Goal: Check status: Check status

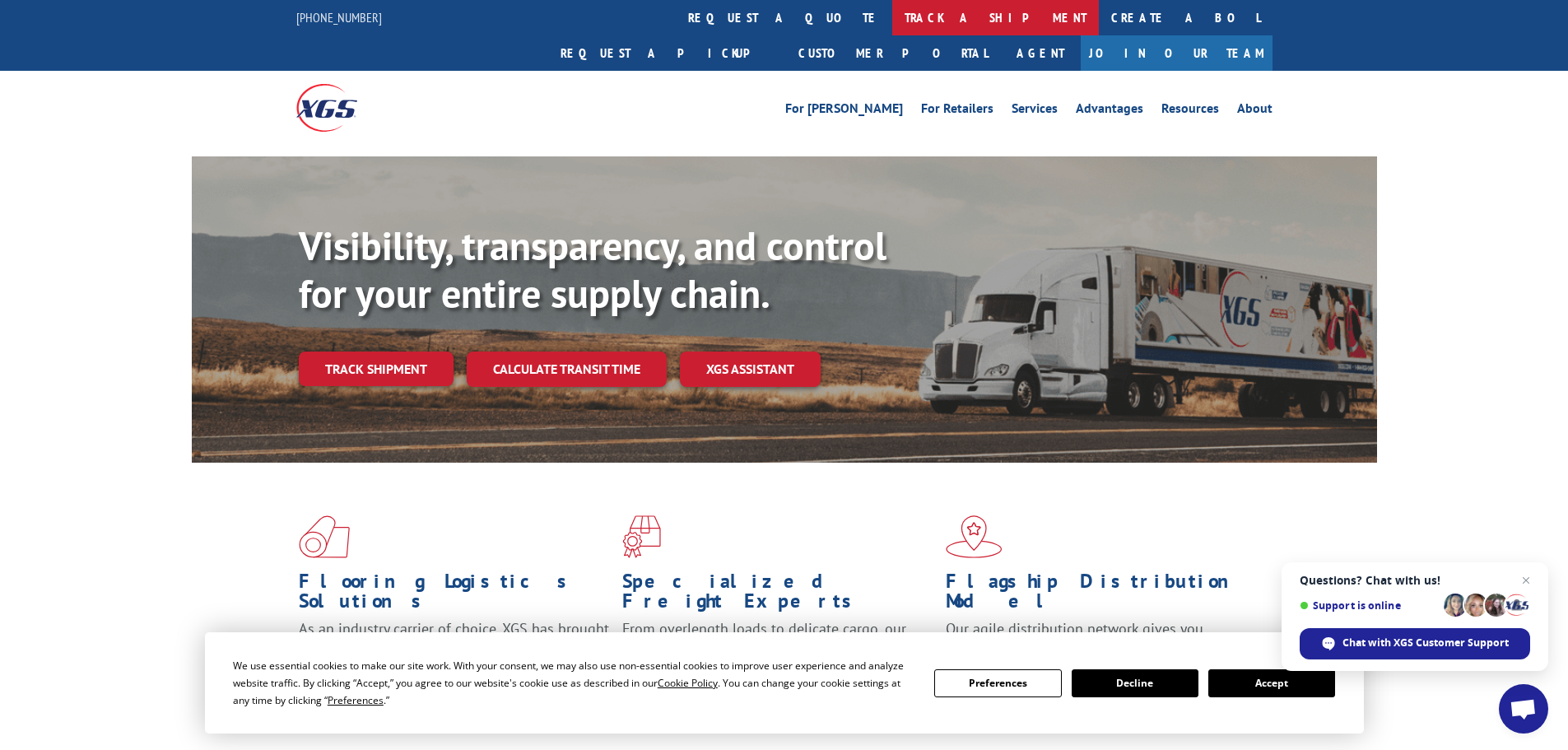
click at [892, 16] on link "track a shipment" at bounding box center [995, 17] width 207 height 36
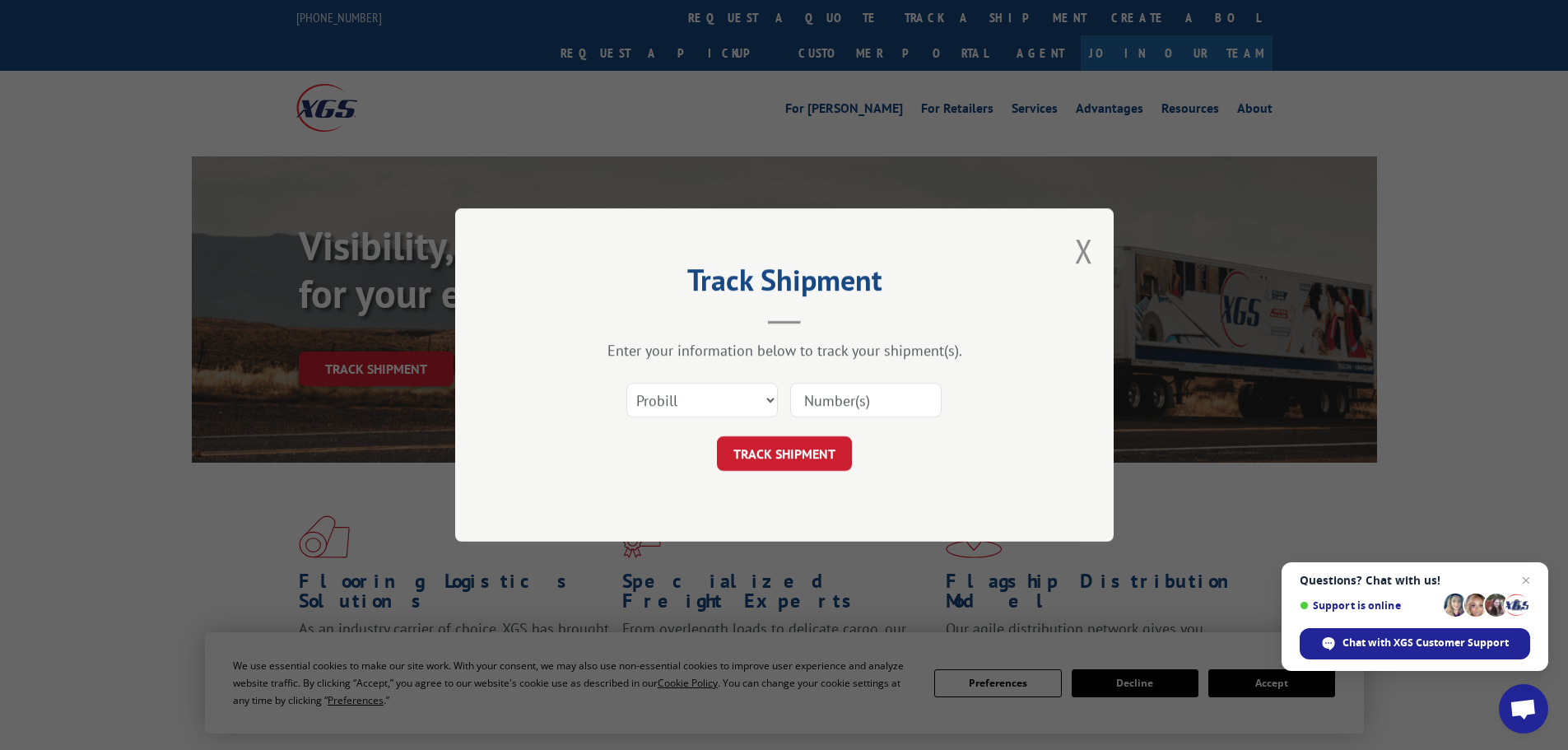
click at [852, 399] on input at bounding box center [865, 401] width 151 height 35
type input "2403236"
click button "TRACK SHIPMENT" at bounding box center [784, 453] width 135 height 35
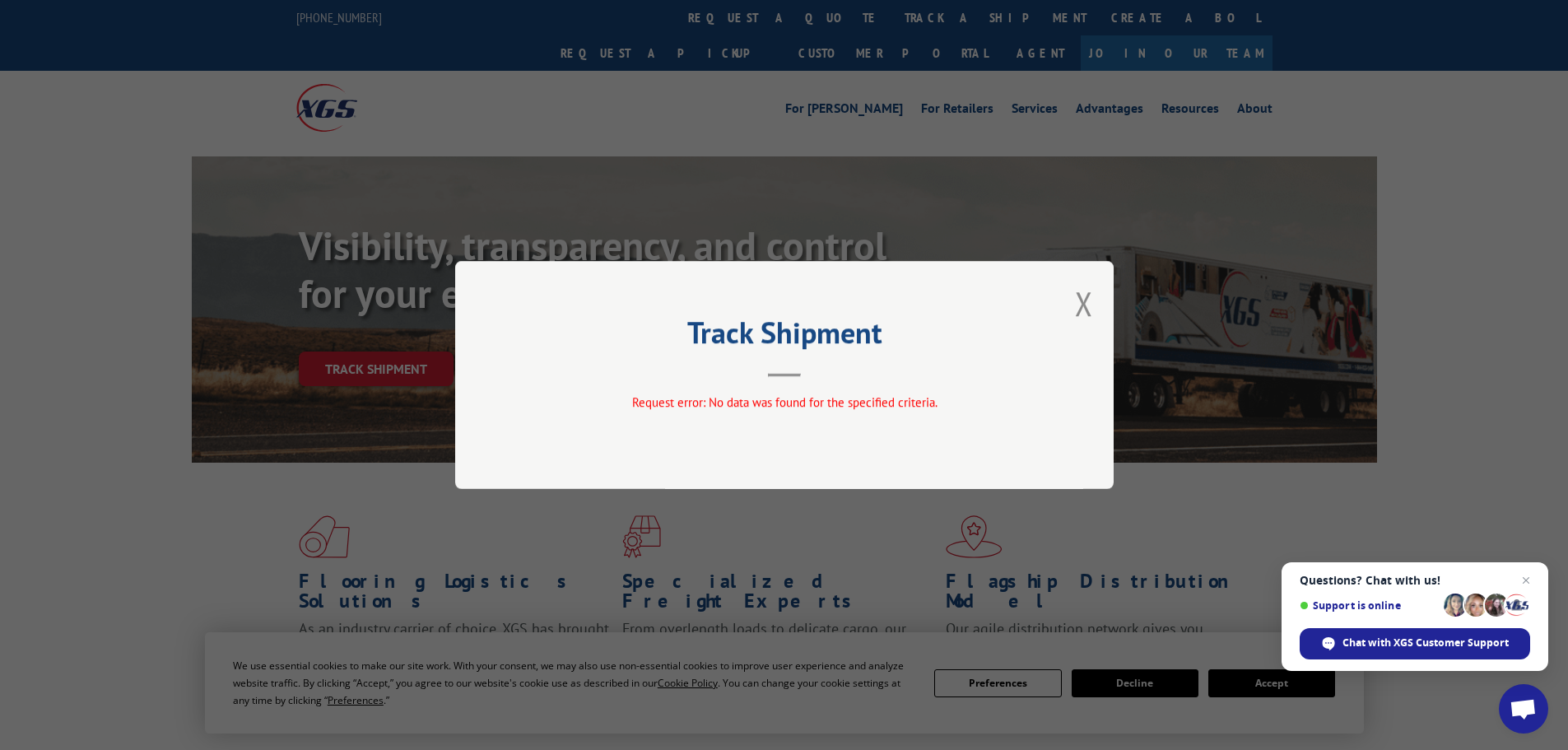
click at [1095, 307] on div "Track Shipment Request error: No data was found for the specified criteria." at bounding box center [784, 375] width 658 height 228
click at [1088, 304] on button "Close modal" at bounding box center [1084, 302] width 18 height 43
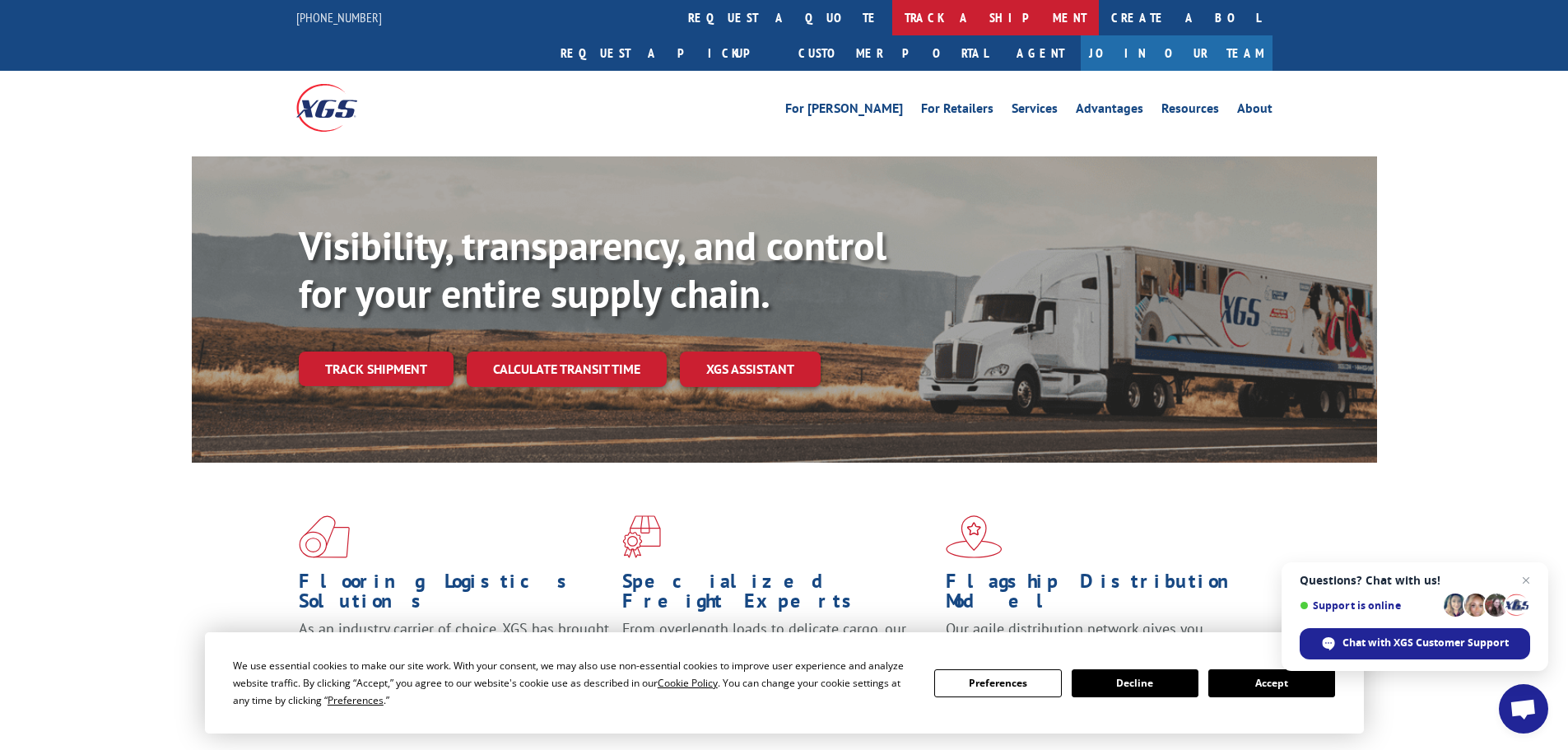
click at [892, 13] on link "track a shipment" at bounding box center [995, 17] width 207 height 36
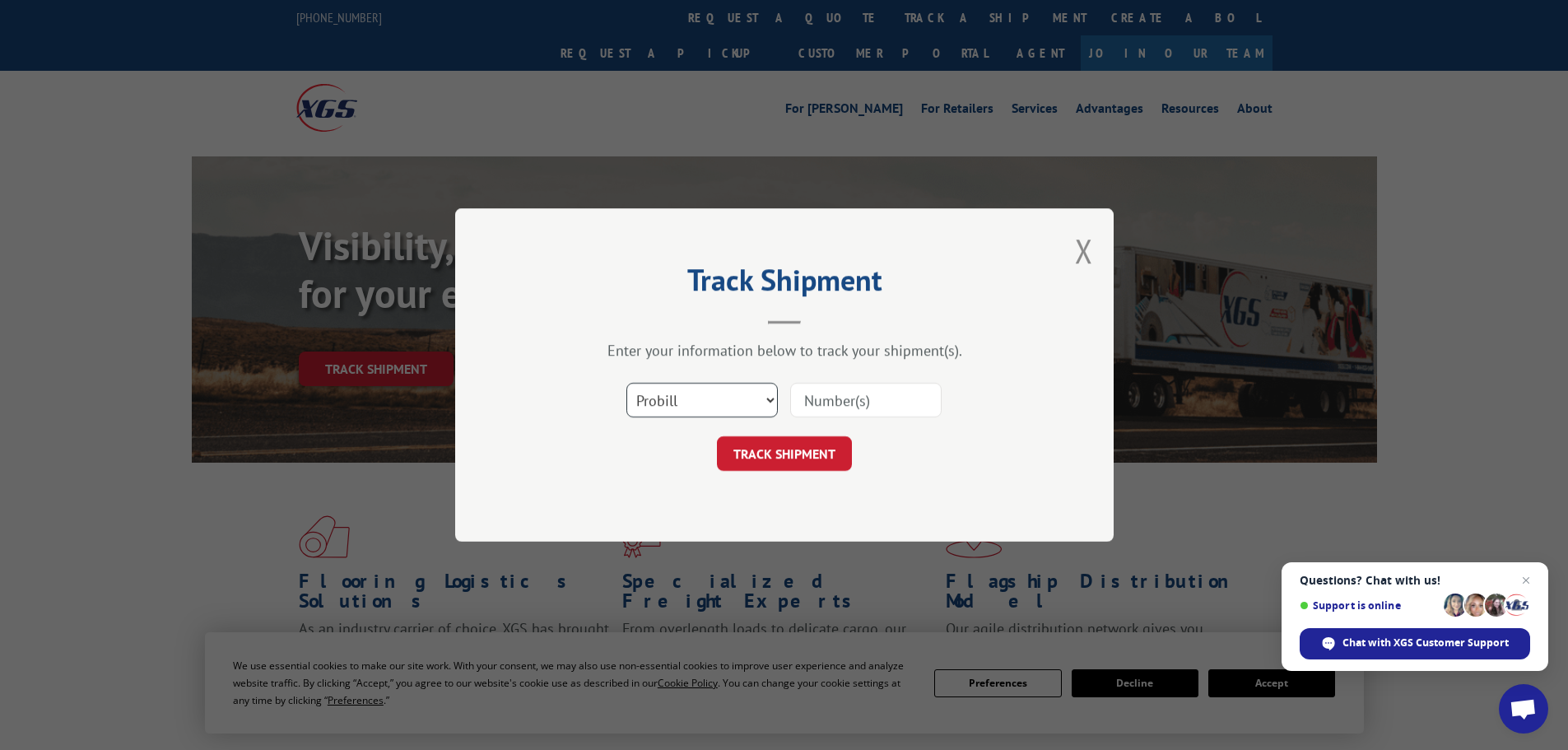
click at [746, 388] on select "Select category... Probill BOL PO" at bounding box center [702, 401] width 151 height 35
select select "bol"
click at [627, 383] on select "Select category... Probill BOL PO" at bounding box center [702, 401] width 151 height 35
click at [862, 401] on input at bounding box center [865, 401] width 151 height 35
type input "2403236"
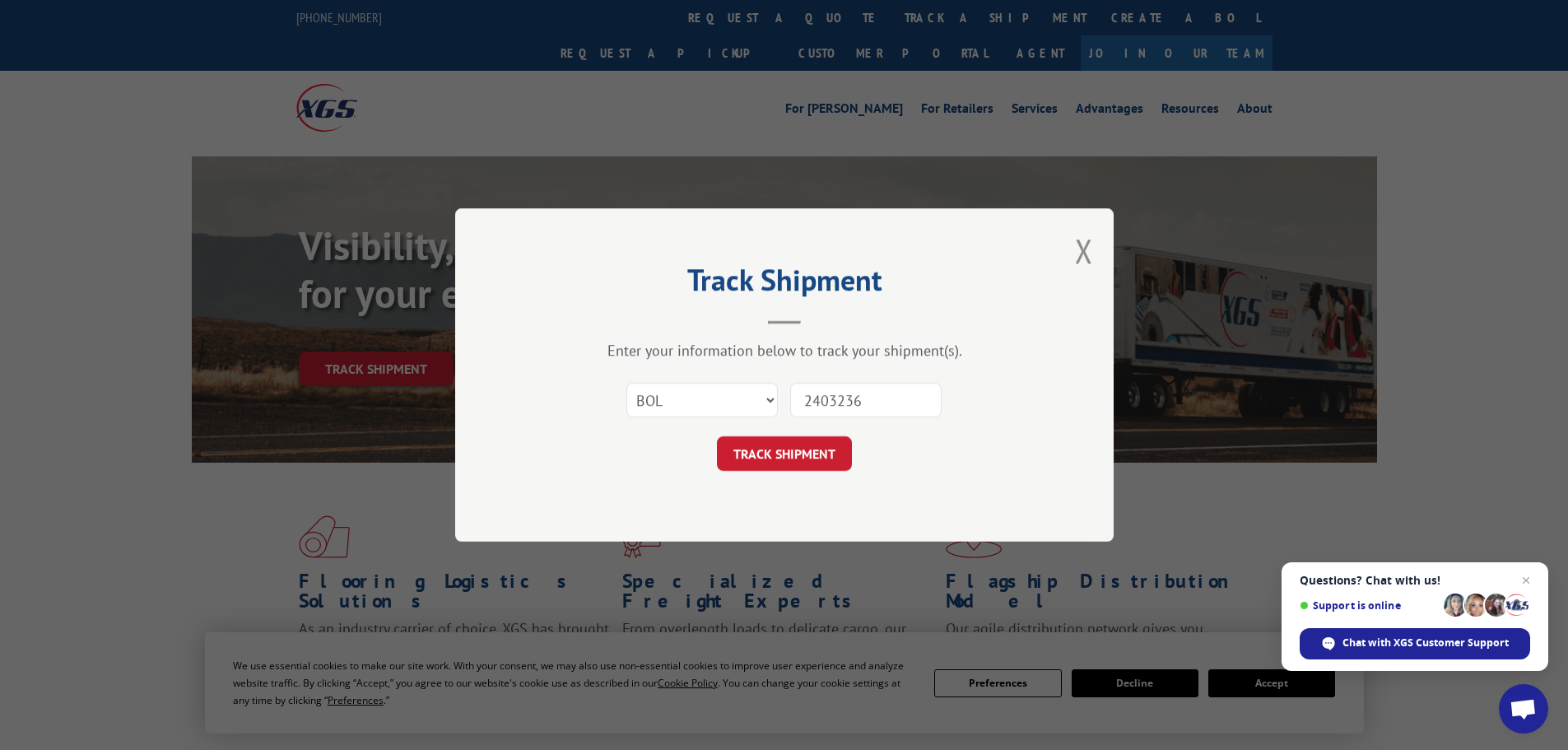
click button "TRACK SHIPMENT" at bounding box center [784, 453] width 135 height 35
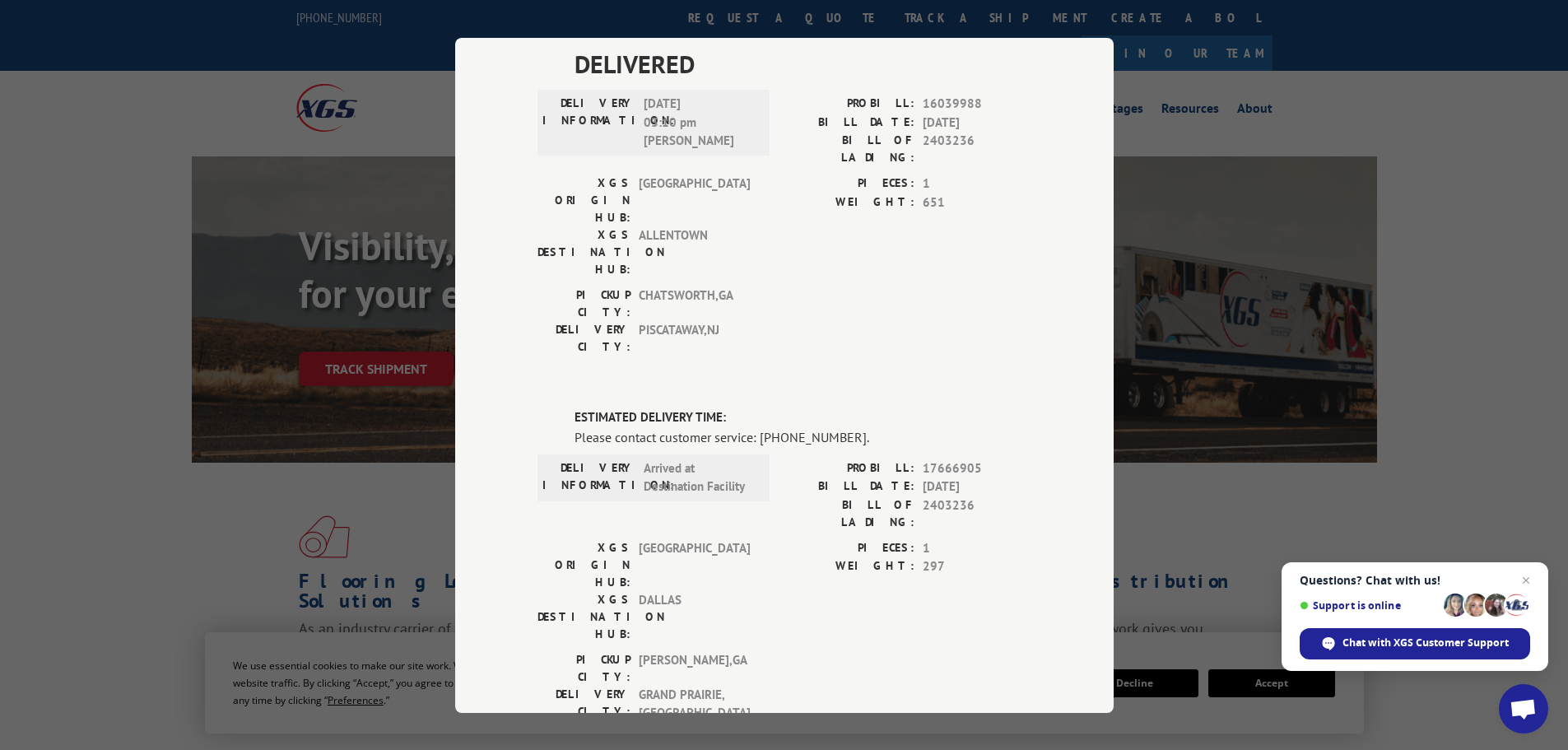
scroll to position [486, 0]
click at [765, 428] on div "Please contact customer service: [PHONE_NUMBER]." at bounding box center [803, 438] width 457 height 20
drag, startPoint x: 765, startPoint y: 250, endPoint x: 763, endPoint y: 180, distance: 70.0
click at [763, 180] on div "DELIVERED DELIVERY INFORMATION: [DATE] 11:06 am [PERSON_NAME]: 11944309 BILL DA…" at bounding box center [784, 350] width 494 height 1333
click at [893, 198] on div "DELIVERED DELIVERY INFORMATION: [DATE] 11:06 am [PERSON_NAME]: 11944309 BILL DA…" at bounding box center [784, 350] width 494 height 1333
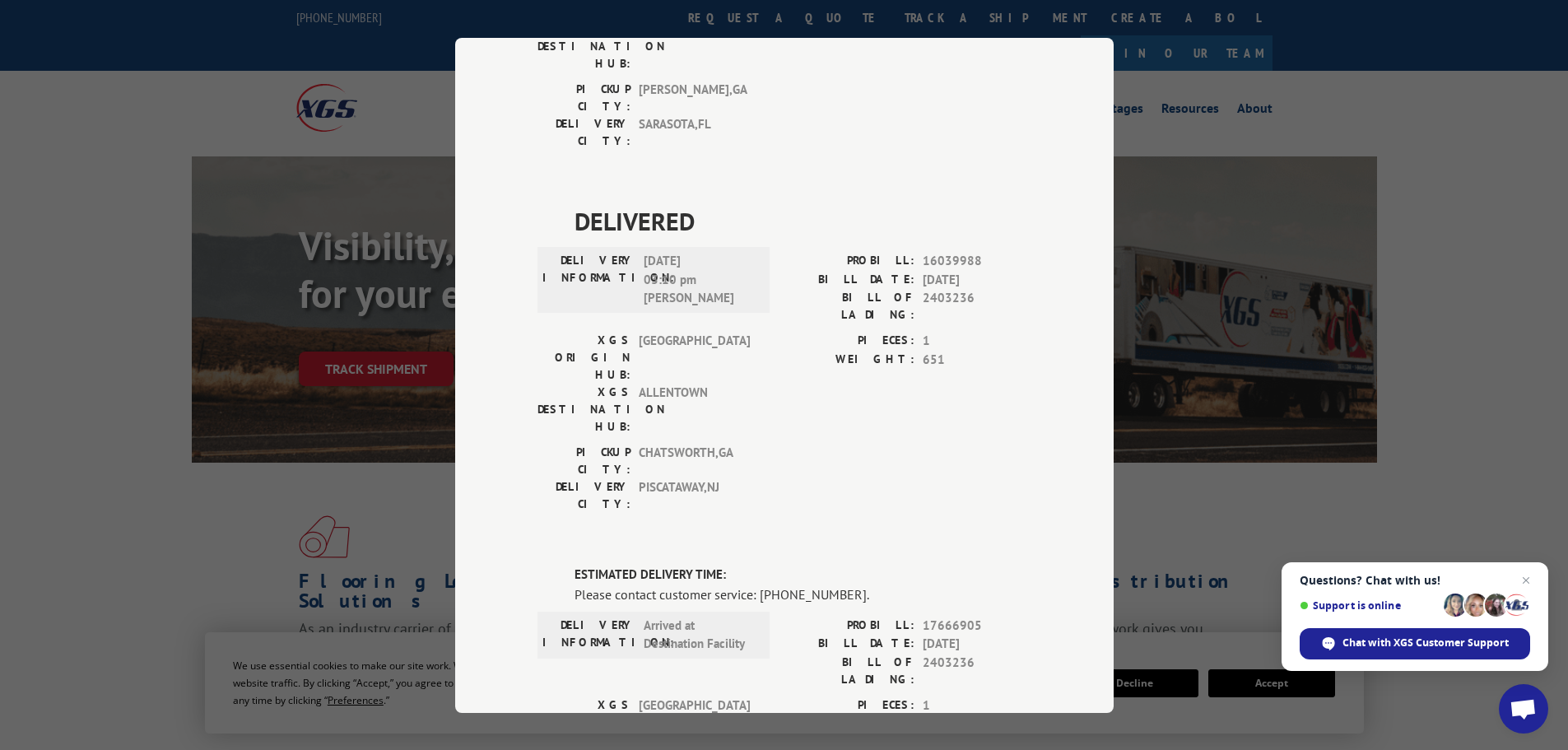
scroll to position [294, 0]
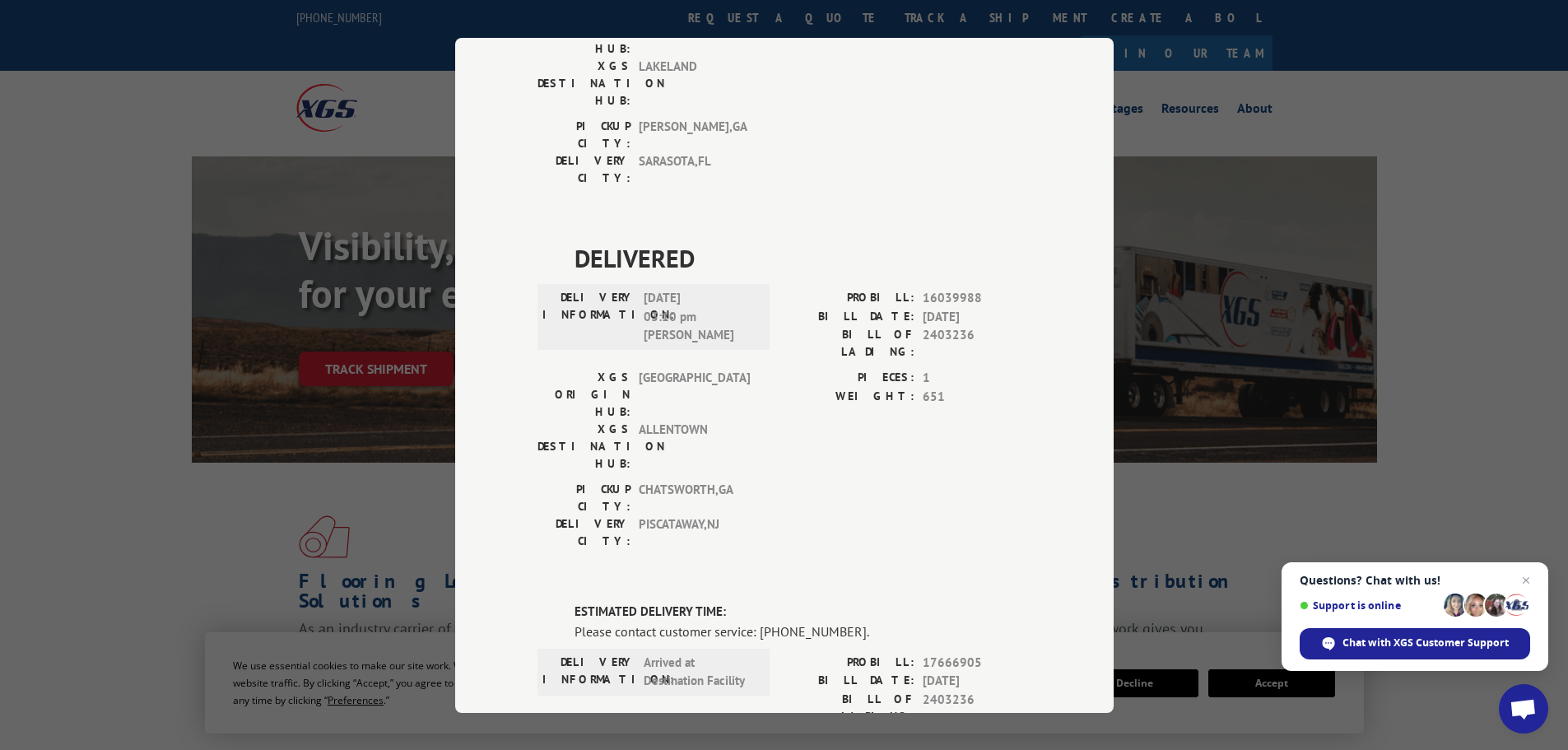
click at [839, 621] on div "Please contact customer service: [PHONE_NUMBER]." at bounding box center [803, 631] width 457 height 20
click at [1404, 645] on span "Chat with XGS Customer Support" at bounding box center [1426, 642] width 167 height 14
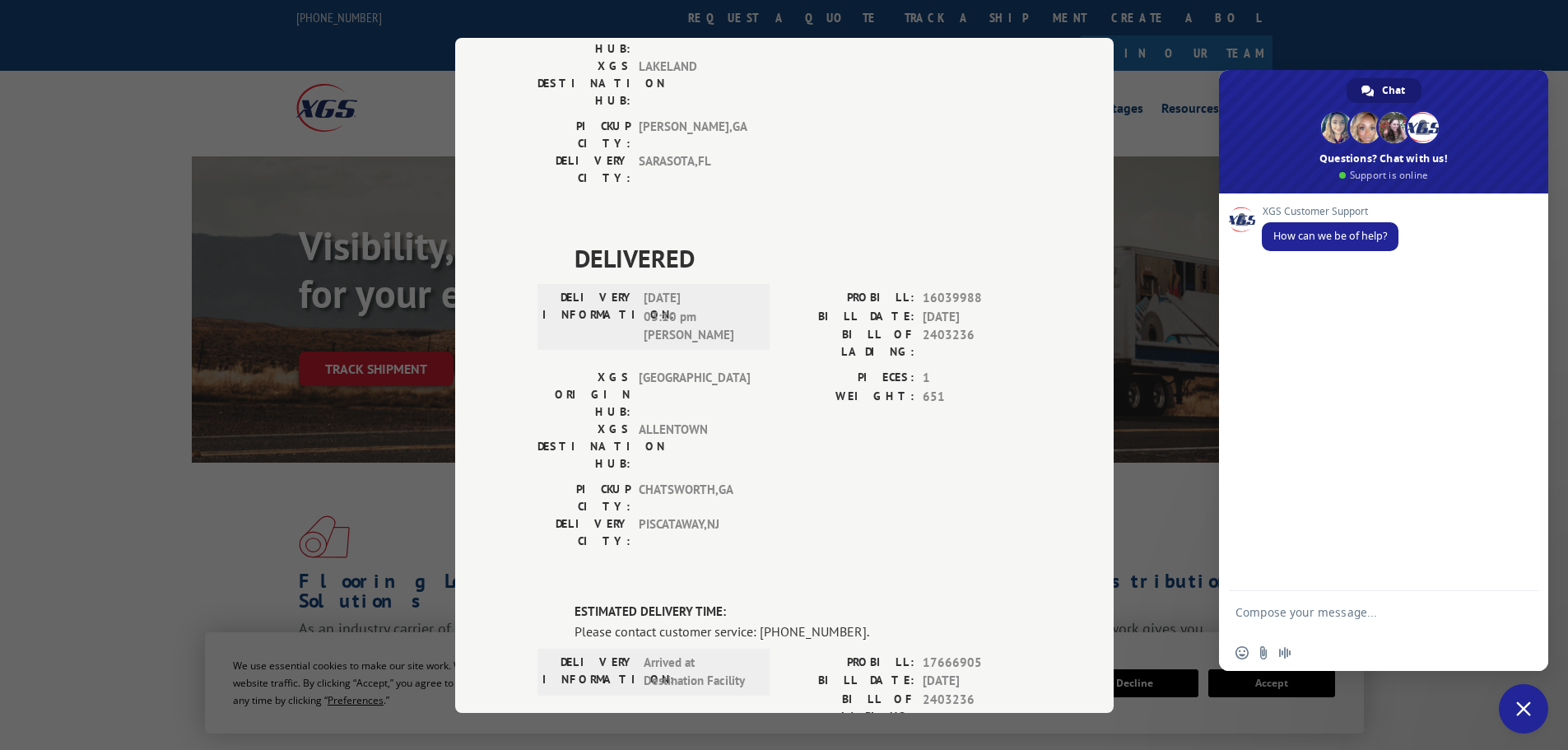
click at [1329, 608] on textarea "Compose your message..." at bounding box center [1366, 620] width 260 height 30
type textarea "I would like to know if Probill #17666905, BOL #2403236 will be ready for picku…"
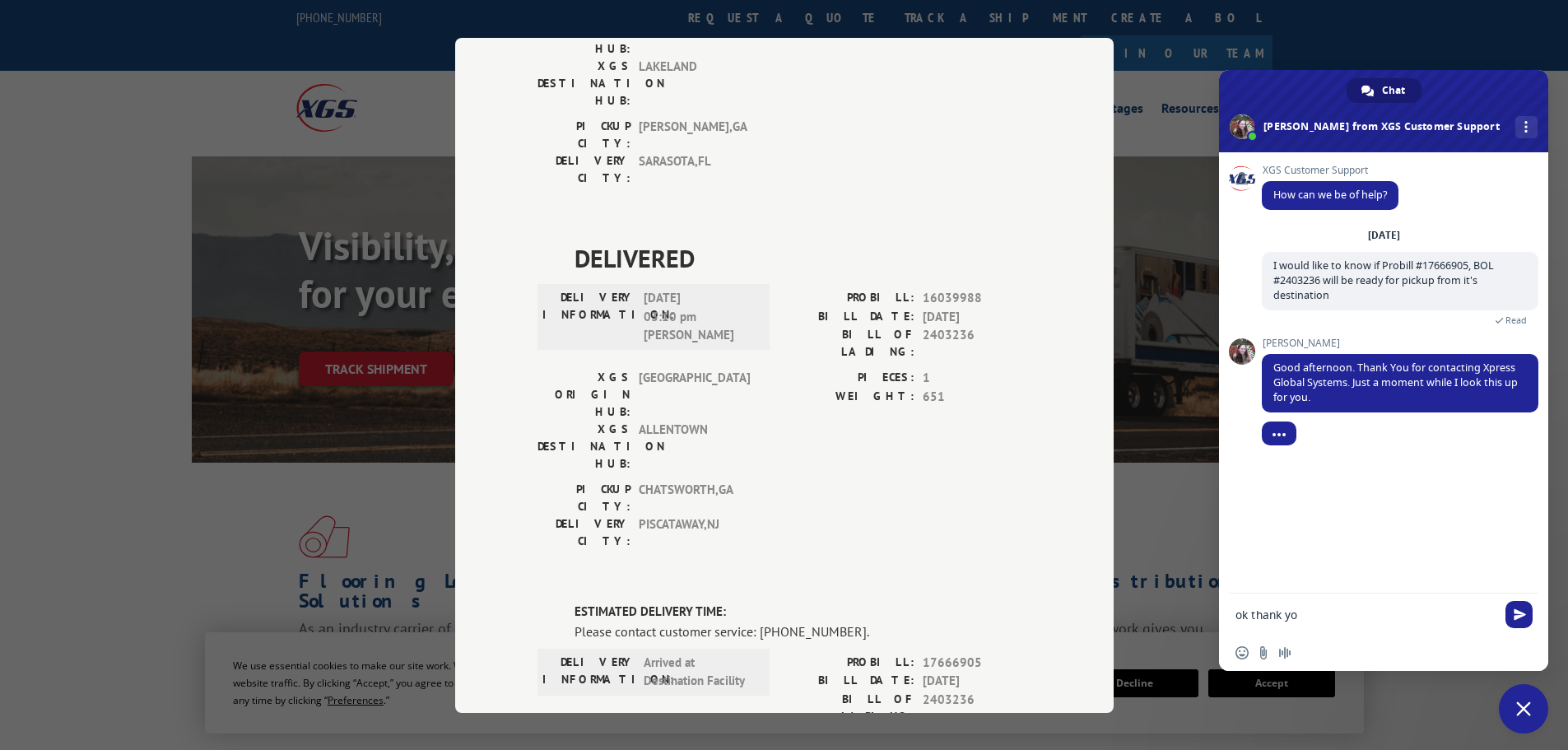
type textarea "ok thank you"
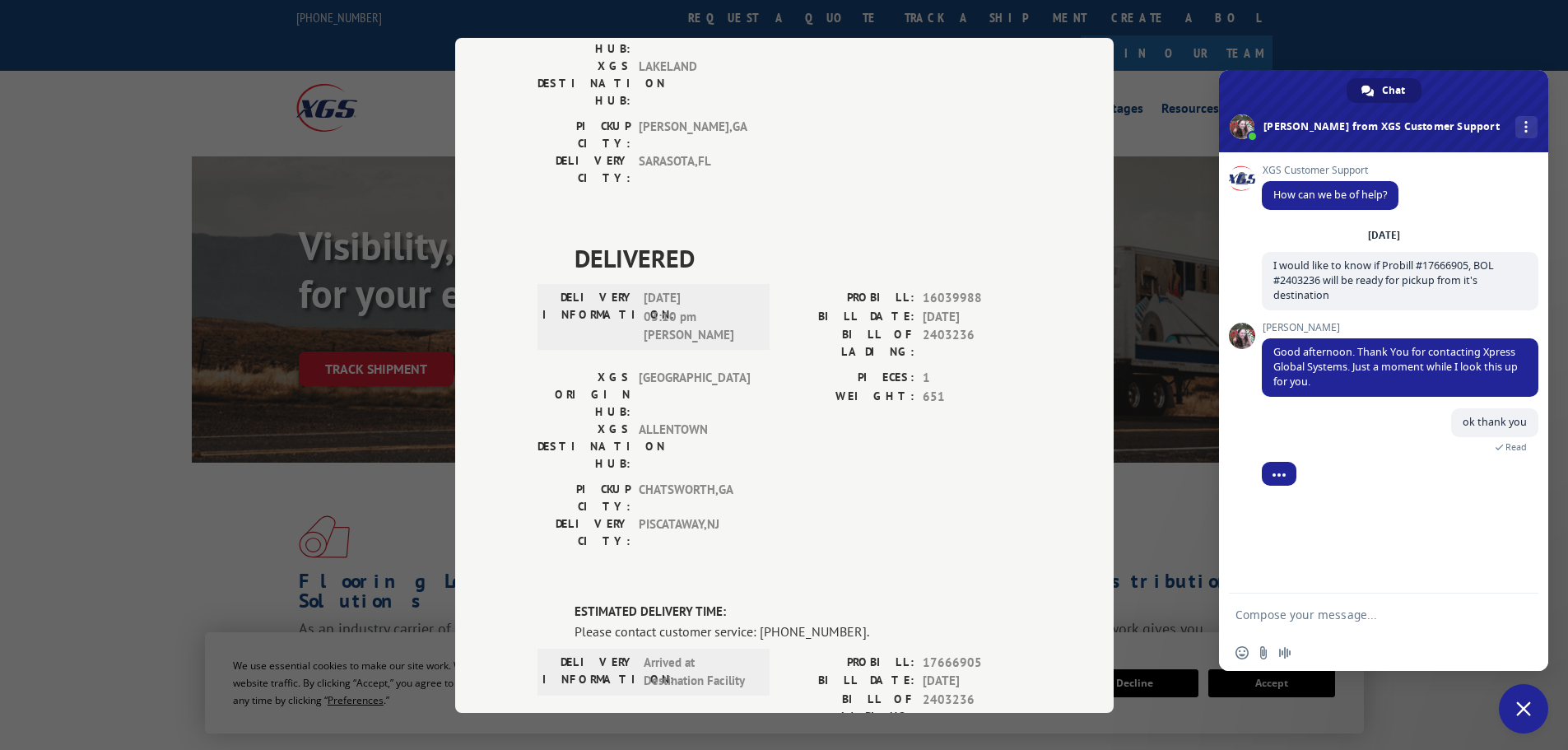
click at [1395, 611] on textarea "Compose your message..." at bounding box center [1366, 614] width 260 height 14
type textarea "I didn't mean *if* it would be ready... I meant *when* would it be ready. My ap…"
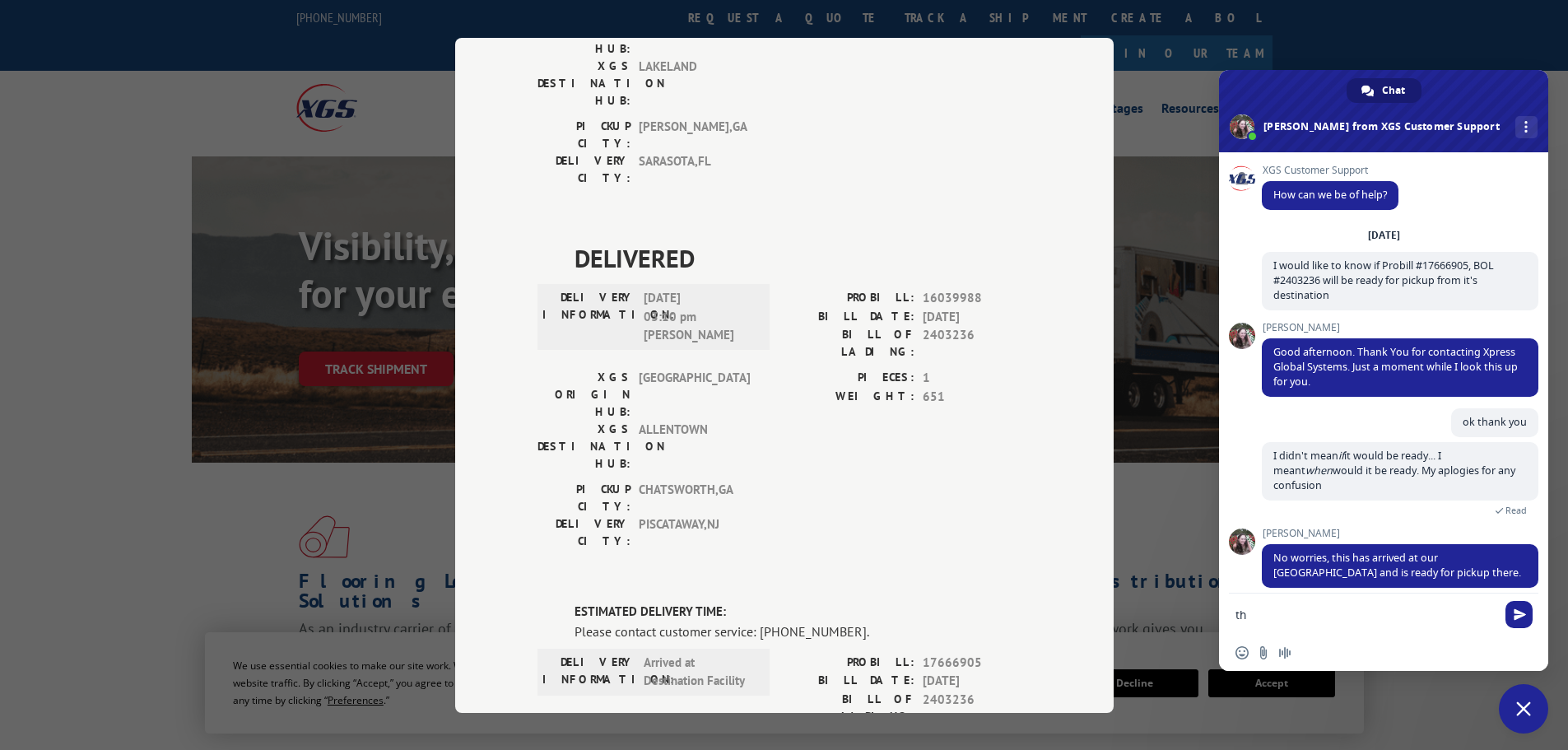
type textarea "t"
type textarea "Thank you!"
click at [1519, 616] on span "Send" at bounding box center [1520, 614] width 13 height 13
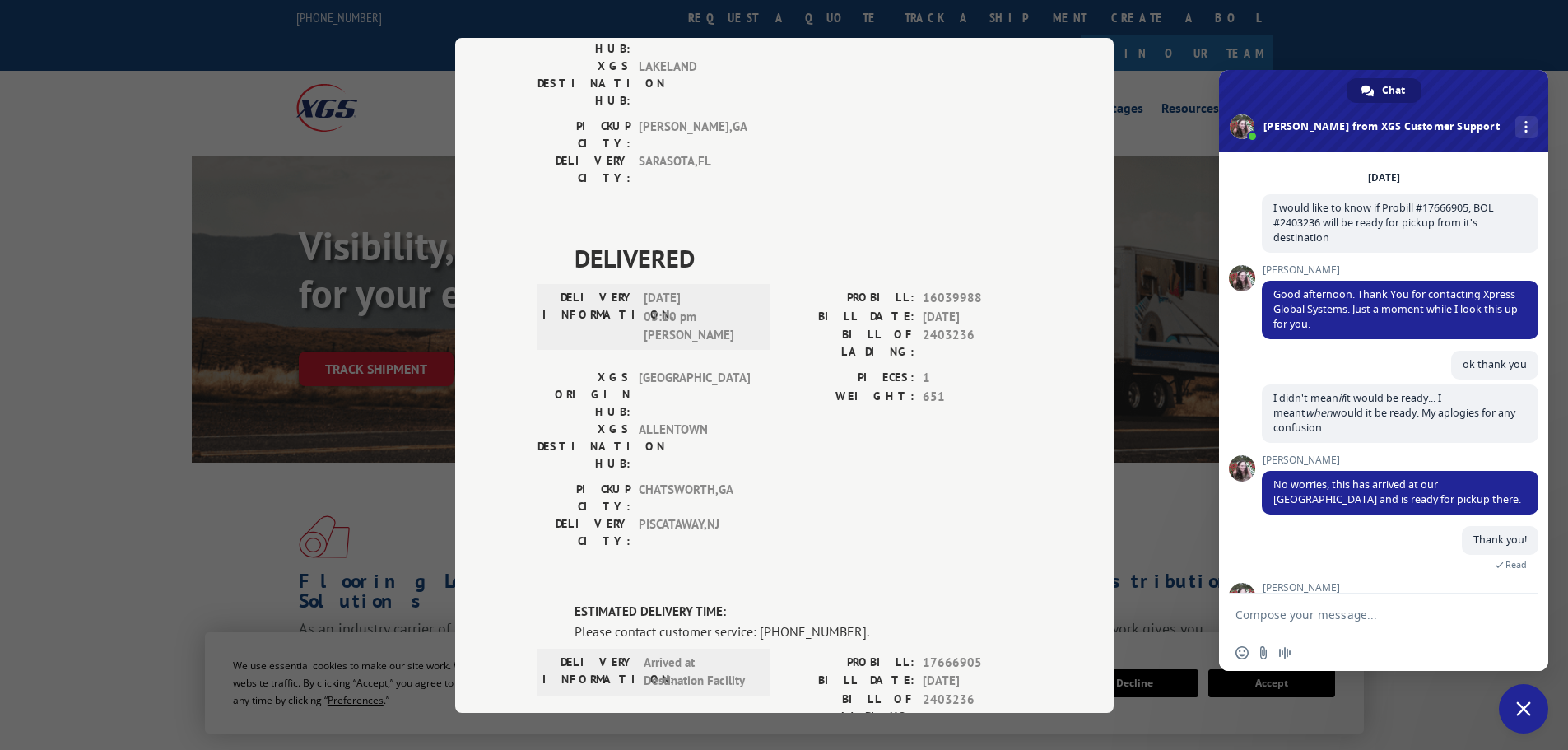
scroll to position [111, 0]
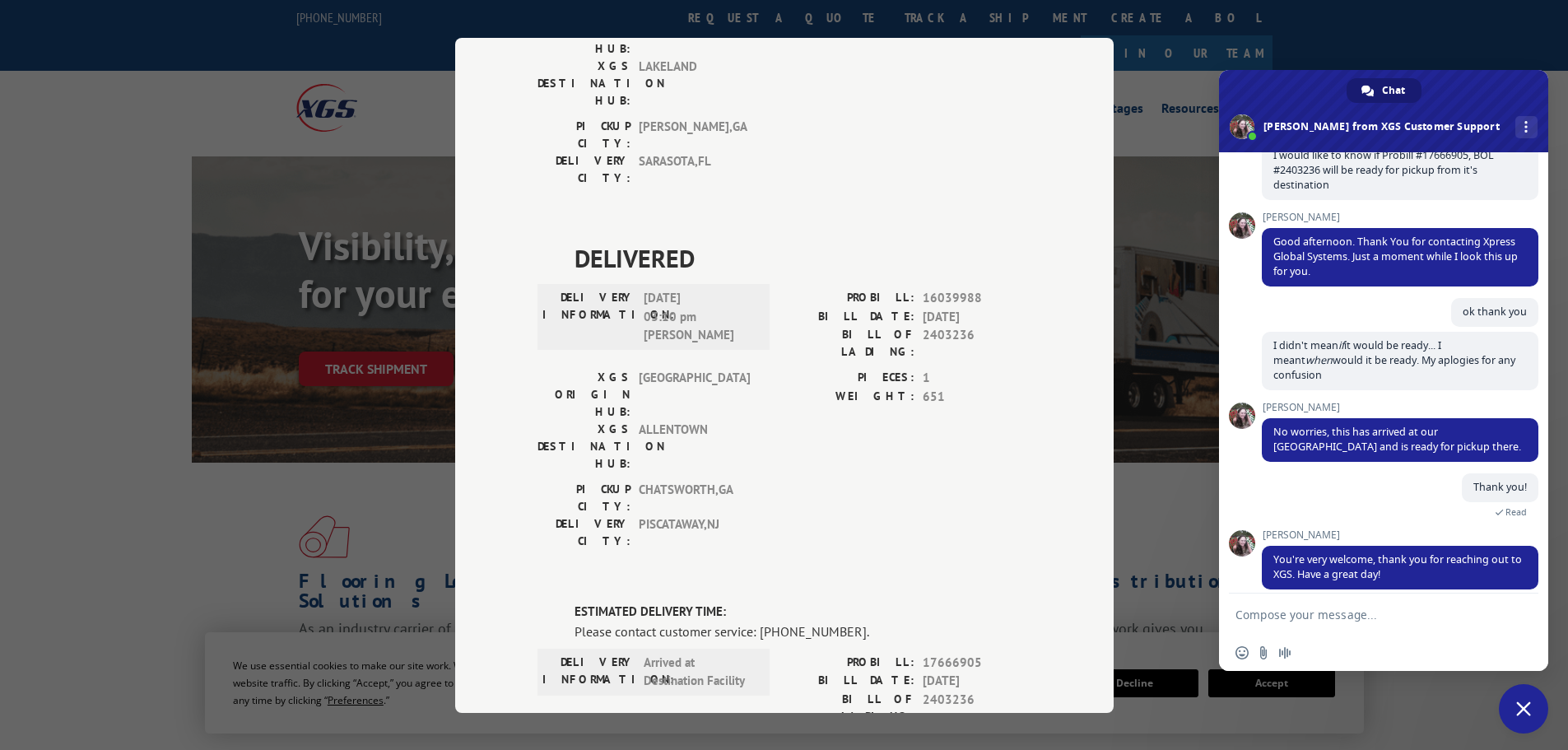
click at [1330, 610] on textarea "Compose your message..." at bounding box center [1366, 614] width 260 height 14
type textarea "You as well!"
click at [1512, 611] on span "Send" at bounding box center [1519, 614] width 27 height 27
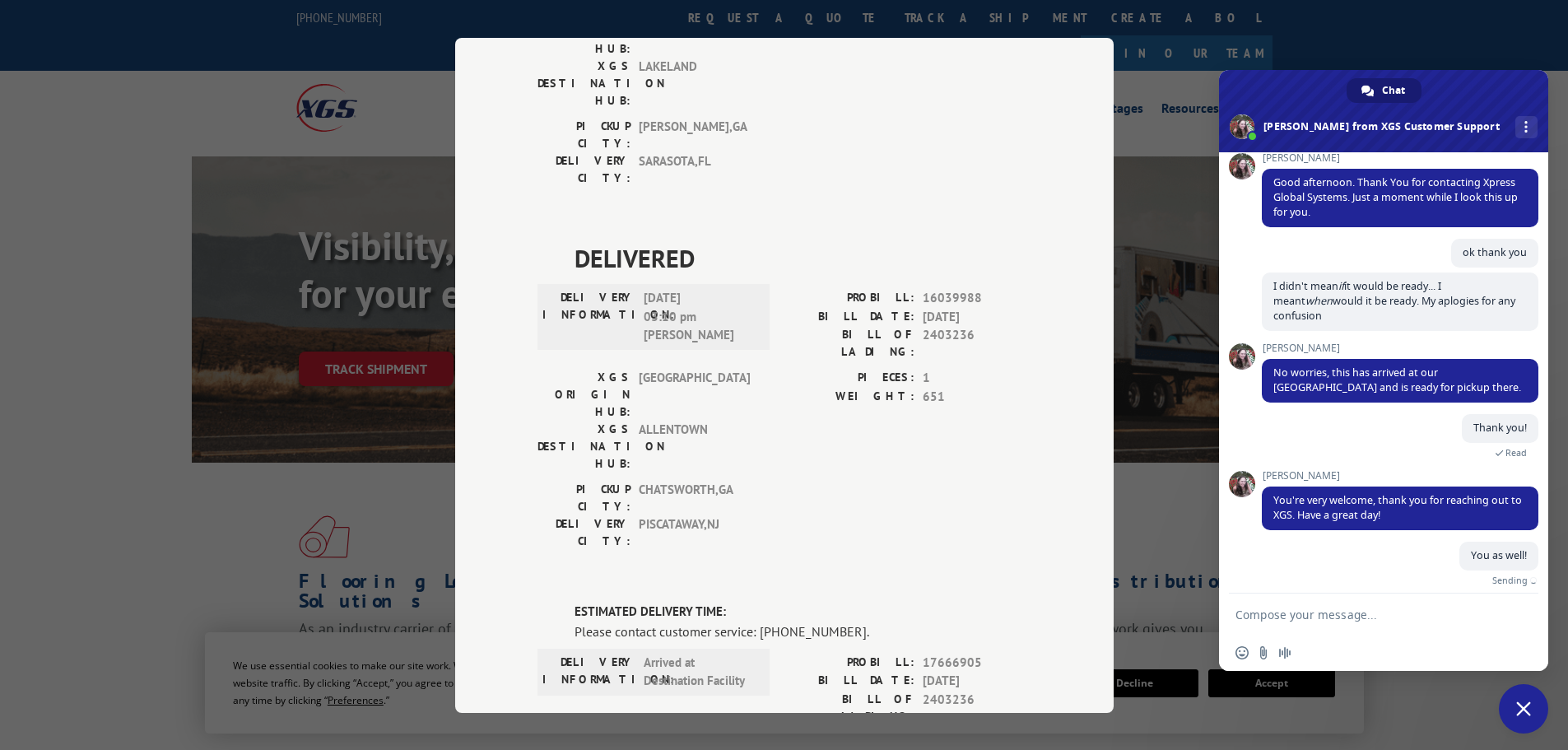
scroll to position [150, 0]
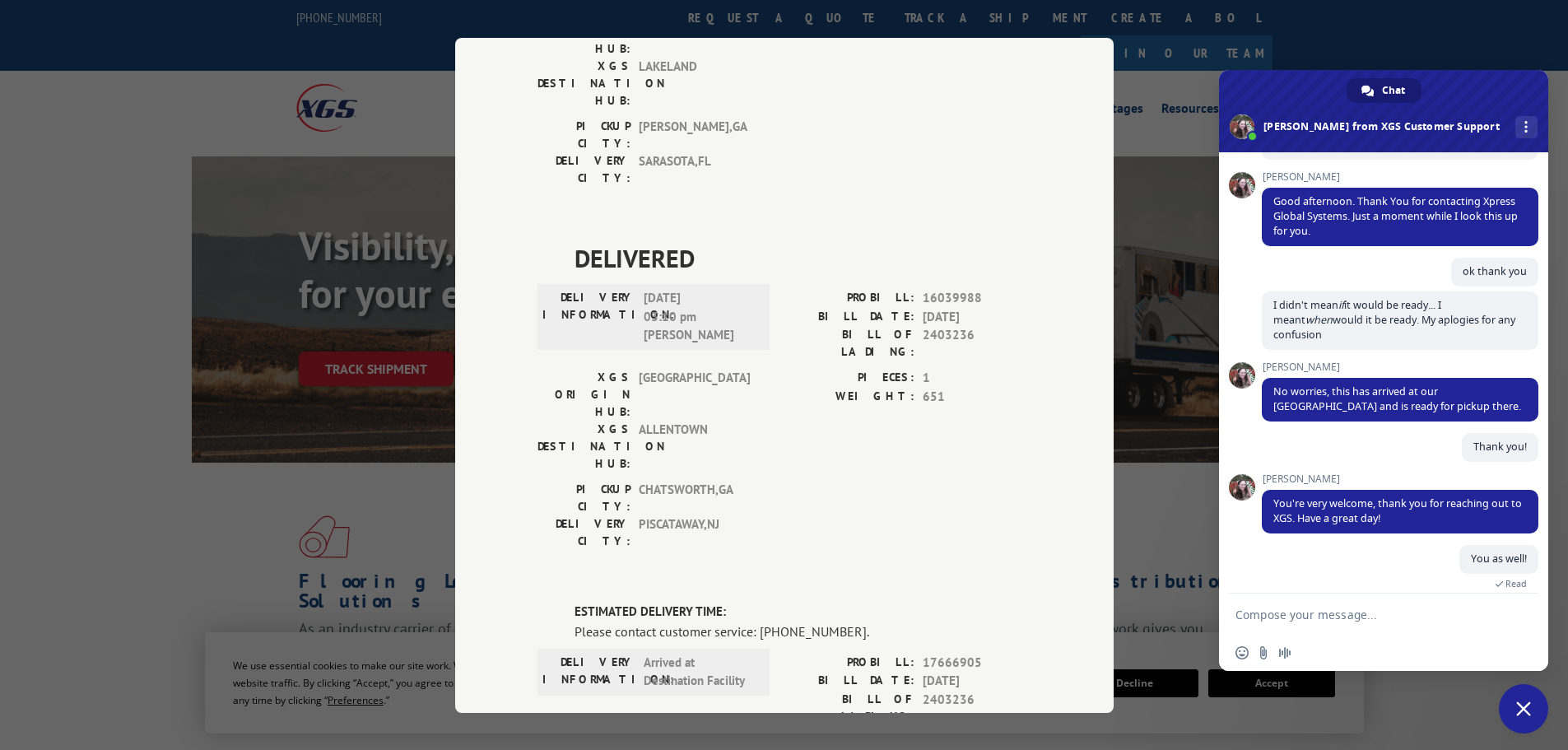
click at [1531, 711] on span "Close chat" at bounding box center [1523, 709] width 49 height 49
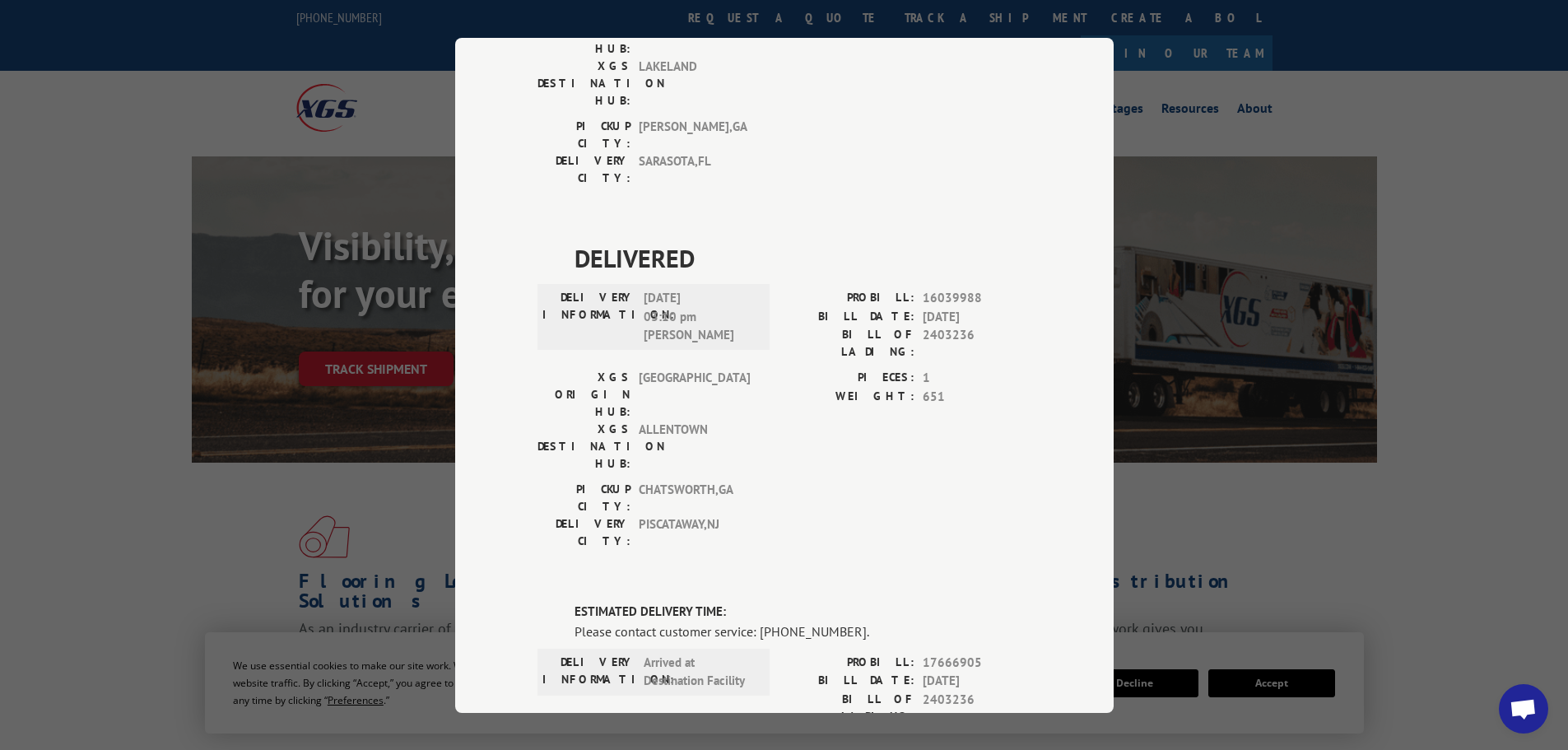
click at [1262, 162] on div "Track Shipment DELIVERED DELIVERY INFORMATION: [DATE] 11:06 am [PERSON_NAME]: 1…" at bounding box center [784, 375] width 1568 height 750
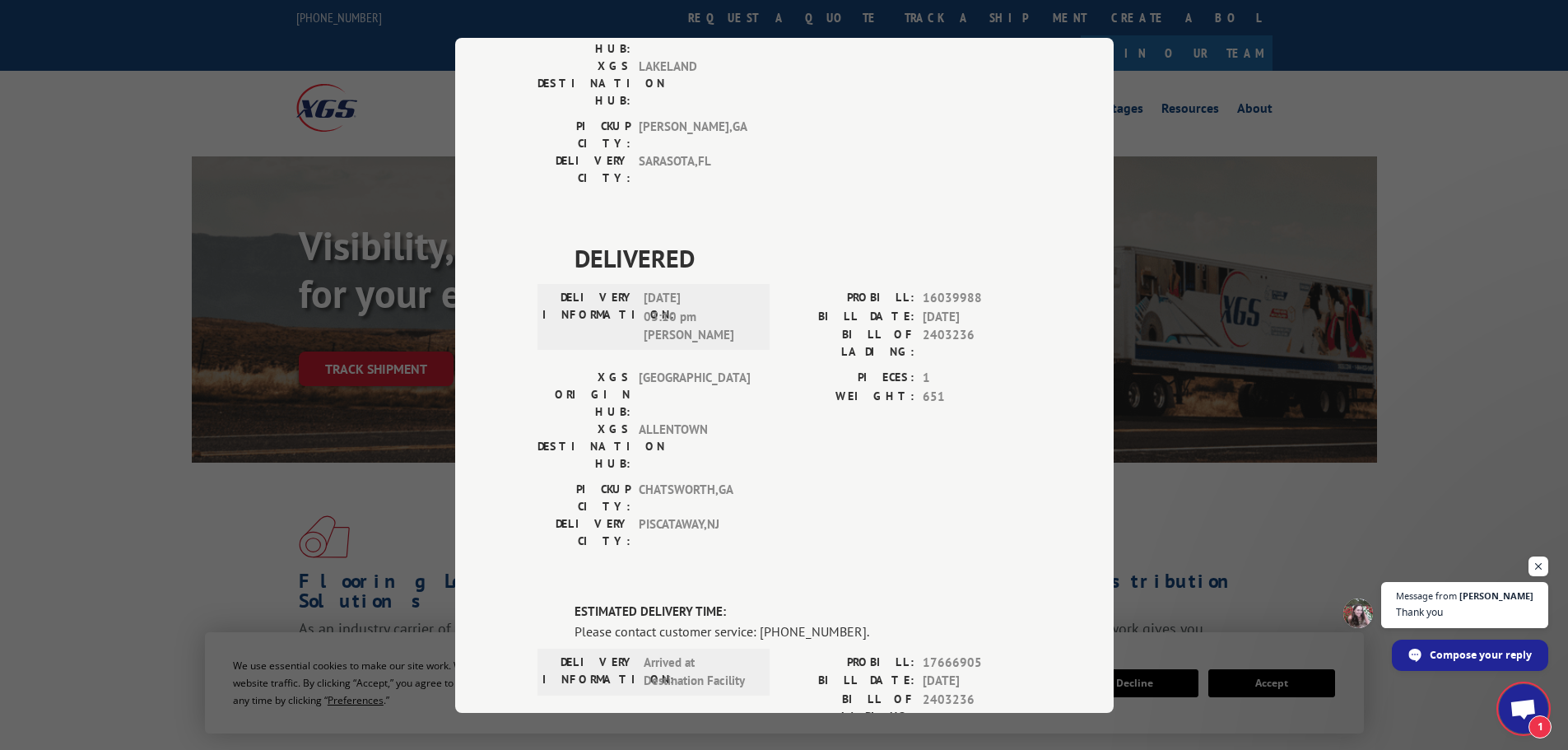
scroll to position [208, 0]
